Goal: Information Seeking & Learning: Learn about a topic

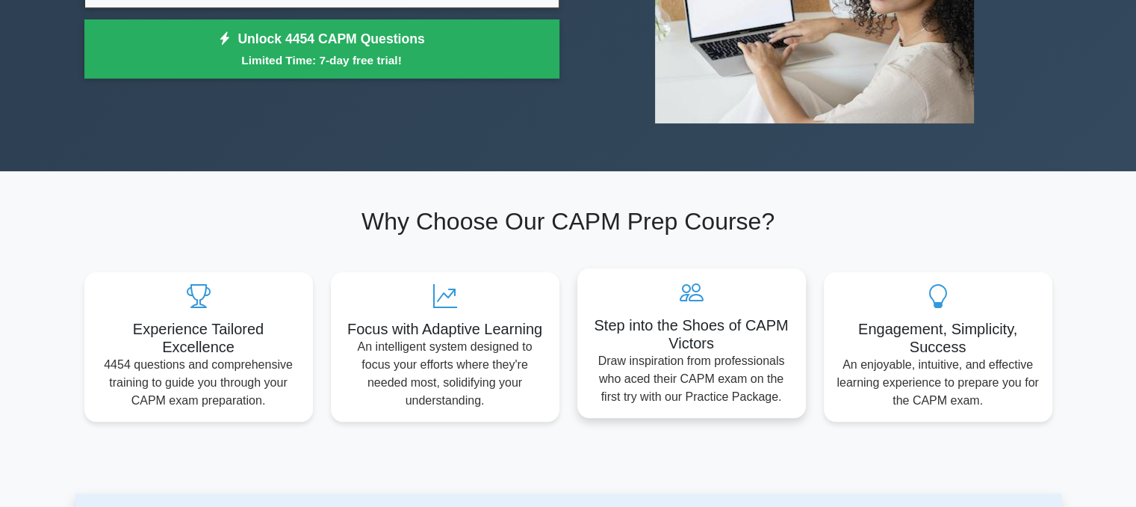
scroll to position [75, 0]
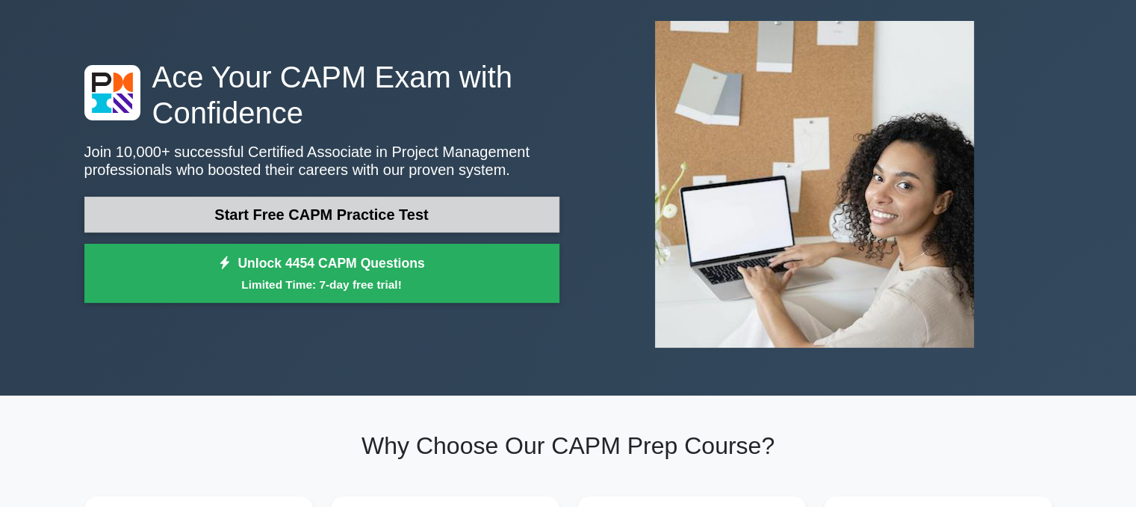
click at [497, 207] on link "Start Free CAPM Practice Test" at bounding box center [321, 214] width 475 height 36
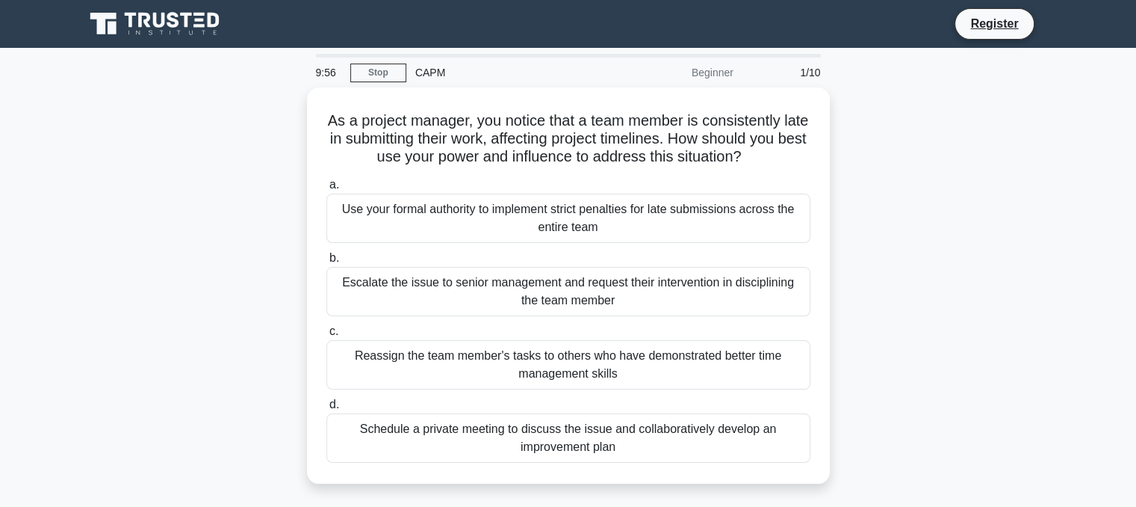
click at [729, 72] on div "Beginner" at bounding box center [677, 73] width 131 height 30
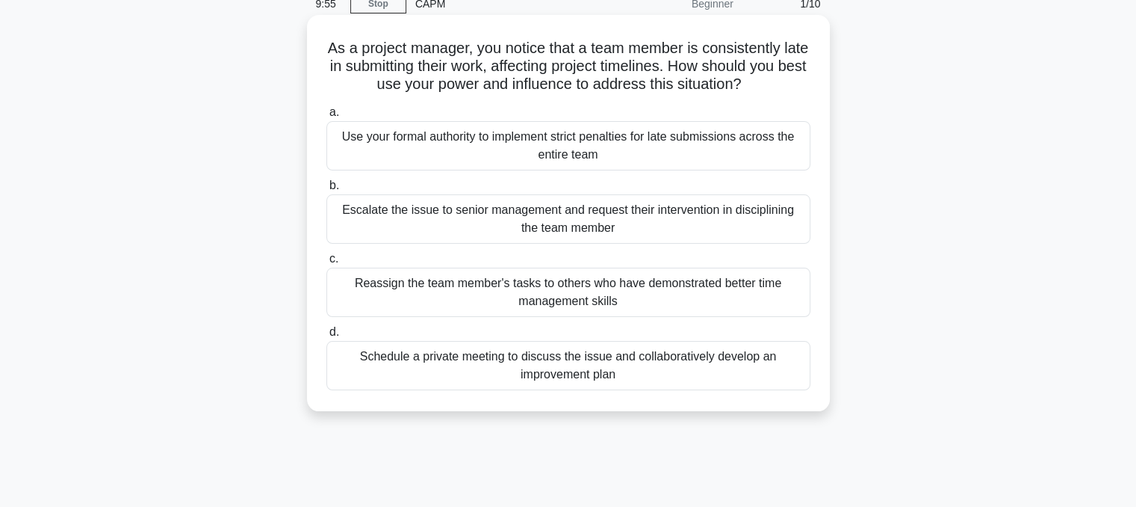
scroll to position [149, 0]
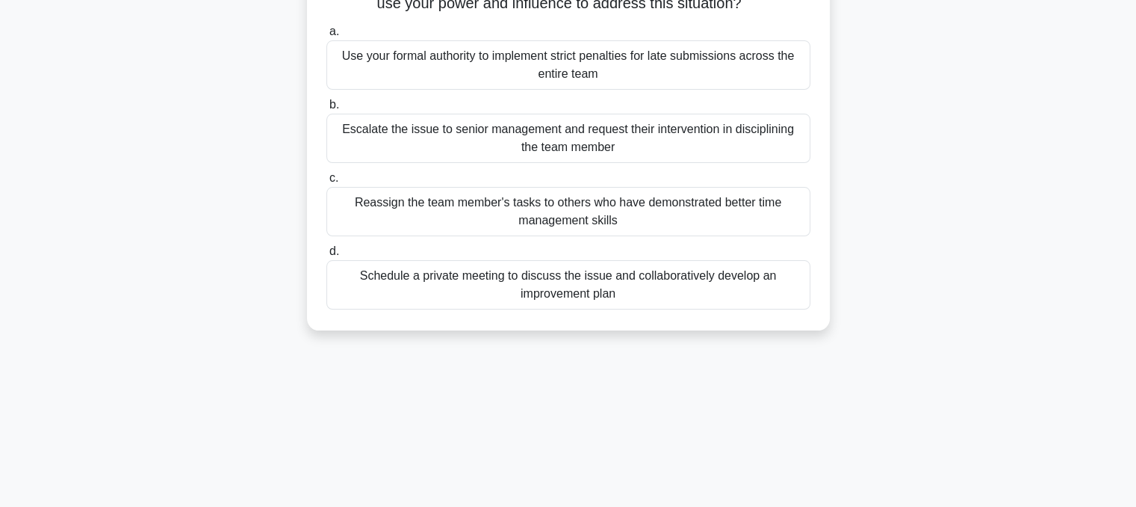
click at [628, 162] on div "Escalate the issue to senior management and request their intervention in disci…" at bounding box center [568, 138] width 484 height 49
click at [326, 110] on input "b. Escalate the issue to senior management and request their intervention in di…" at bounding box center [326, 105] width 0 height 10
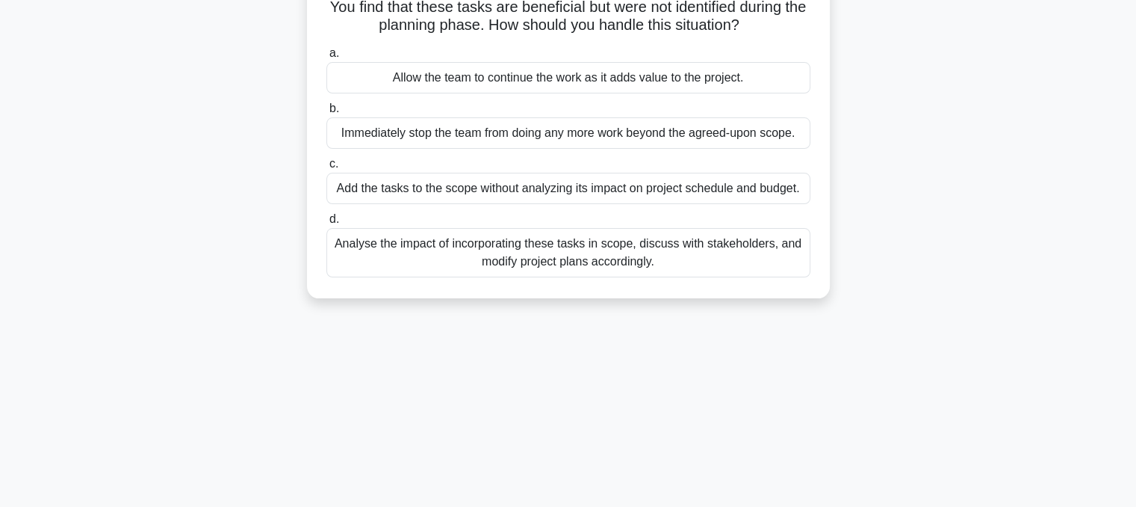
click at [629, 155] on label "c. Add the tasks to the scope without analyzing its impact on project schedule …" at bounding box center [568, 179] width 484 height 49
click at [326, 159] on input "c. Add the tasks to the scope without analyzing its impact on project schedule …" at bounding box center [326, 164] width 0 height 10
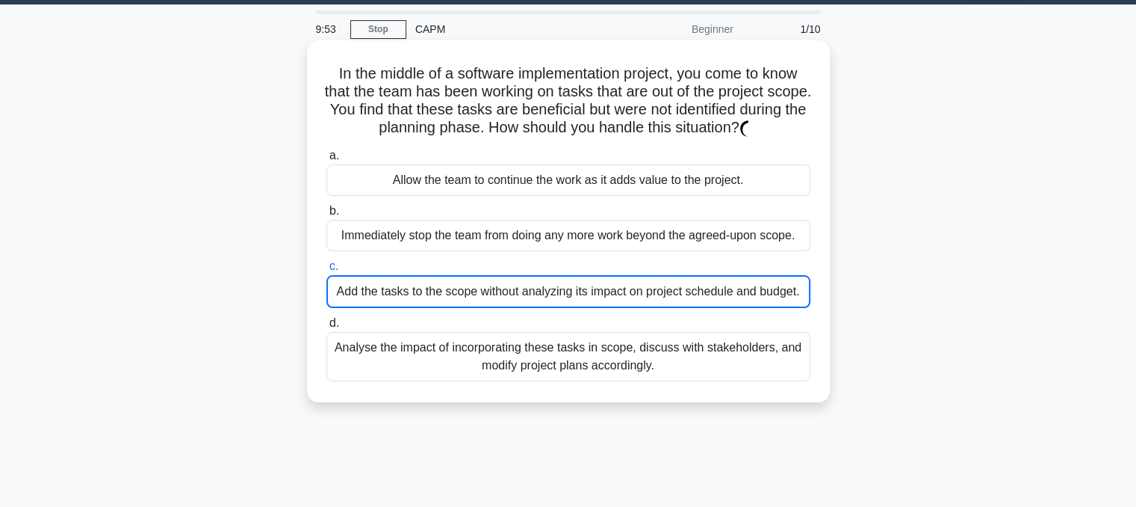
scroll to position [0, 0]
